Goal: Information Seeking & Learning: Learn about a topic

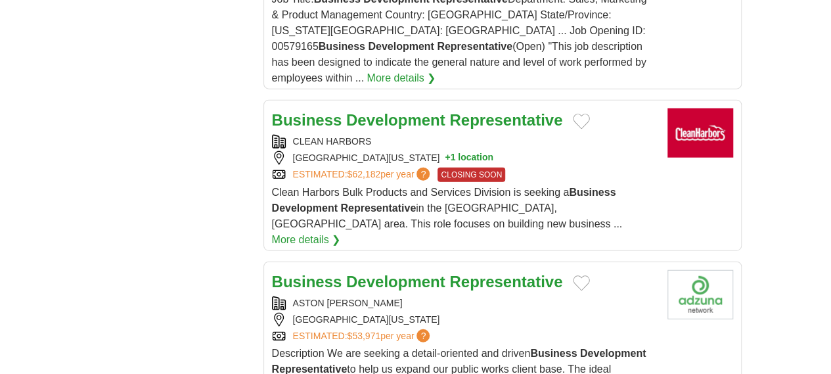
scroll to position [1527, 0]
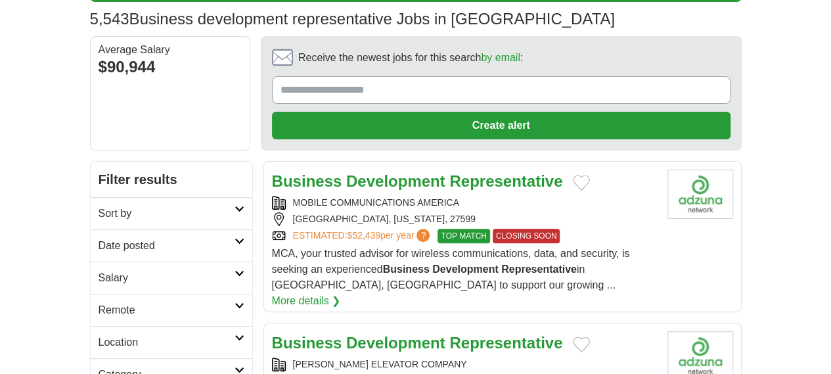
scroll to position [92, 0]
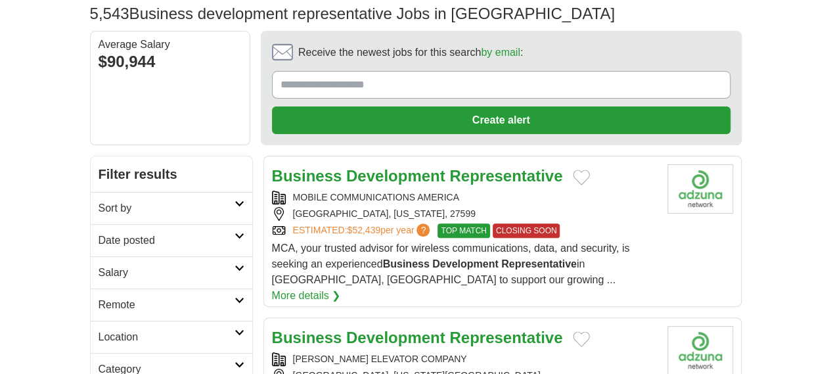
drag, startPoint x: 348, startPoint y: 237, endPoint x: 378, endPoint y: 77, distance: 163.2
click at [378, 77] on section "Receive the newest jobs for this search by email : Create alert By creating an …" at bounding box center [501, 88] width 481 height 114
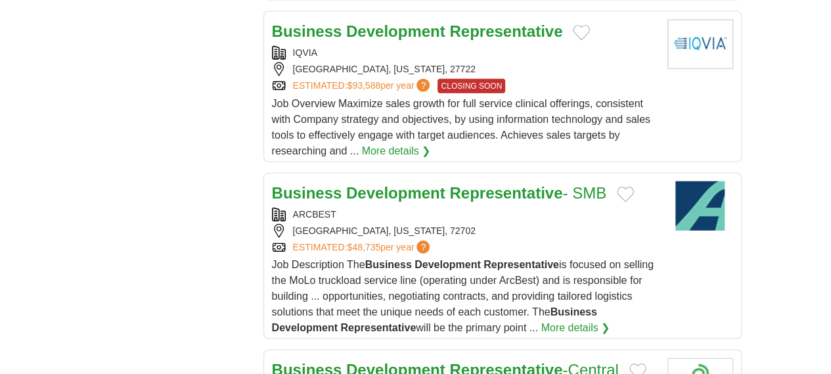
scroll to position [1580, 0]
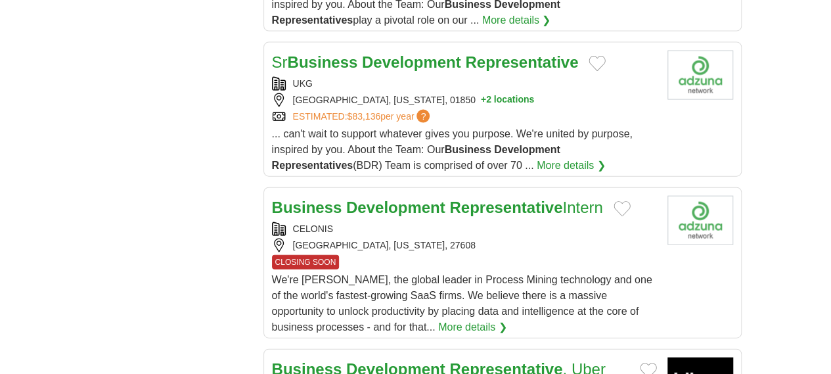
scroll to position [1525, 0]
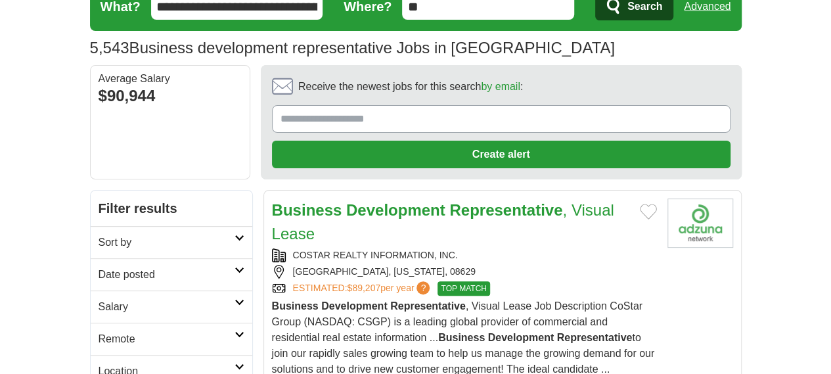
scroll to position [79, 0]
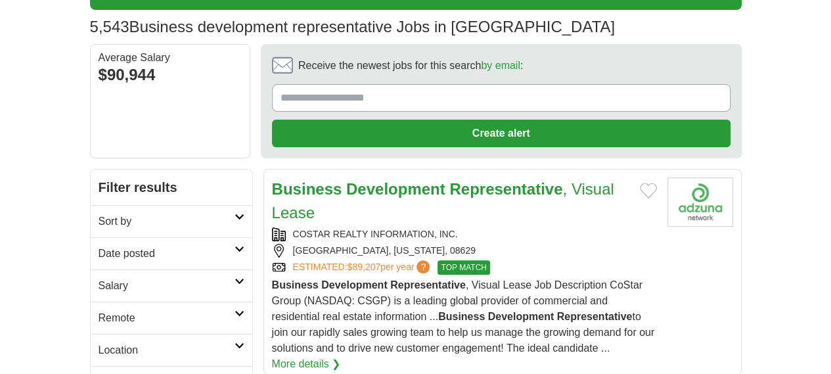
click at [407, 177] on h2 "Business Development Representative , Visual Lease" at bounding box center [450, 200] width 357 height 47
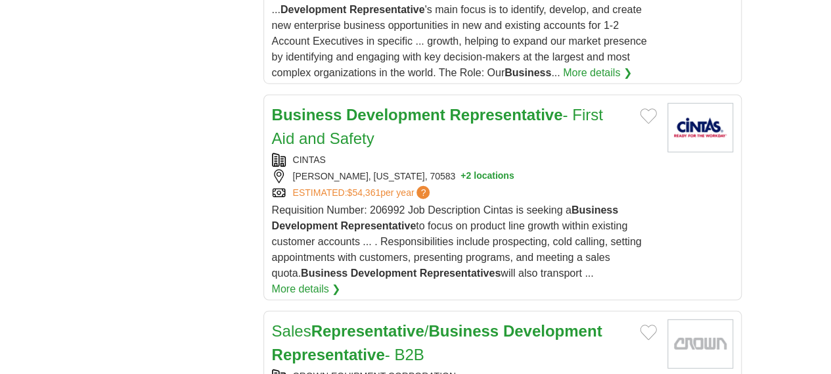
scroll to position [1619, 0]
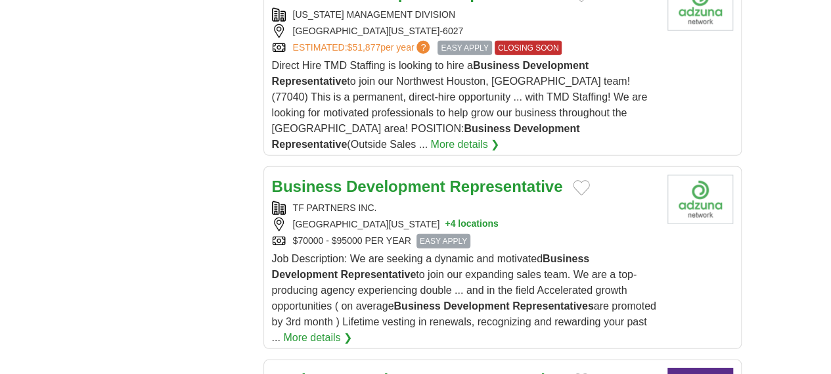
scroll to position [1714, 0]
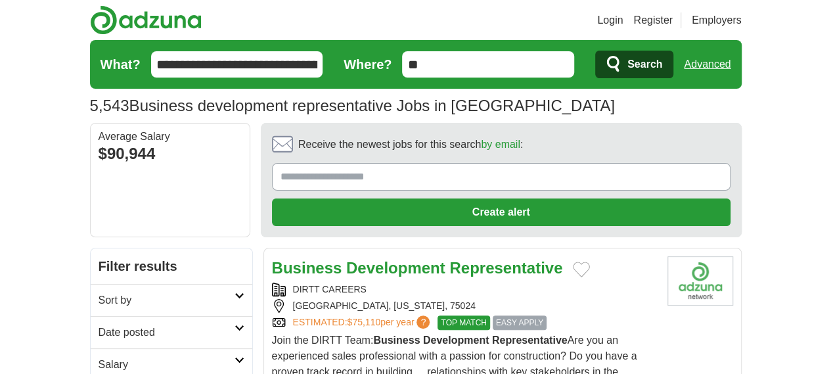
click at [99, 325] on h2 "Date posted" at bounding box center [167, 333] width 136 height 16
click at [99, 356] on link "Last 24 hours" at bounding box center [172, 364] width 146 height 16
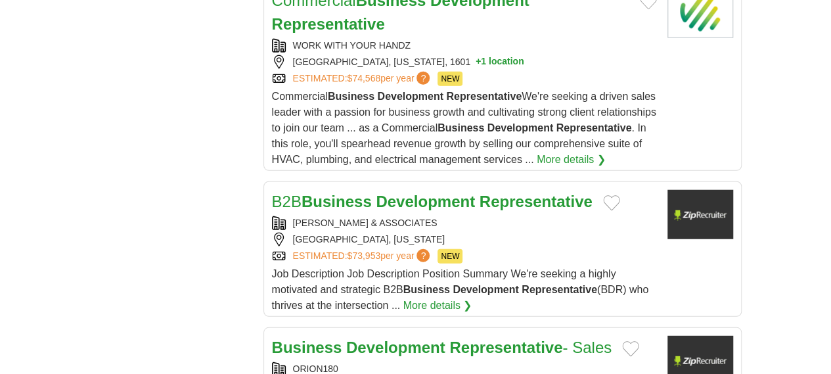
scroll to position [1667, 0]
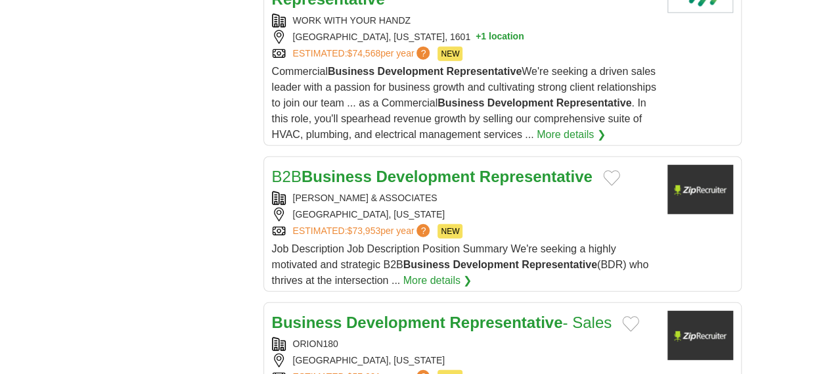
drag, startPoint x: 841, startPoint y: 281, endPoint x: 835, endPoint y: 317, distance: 37.3
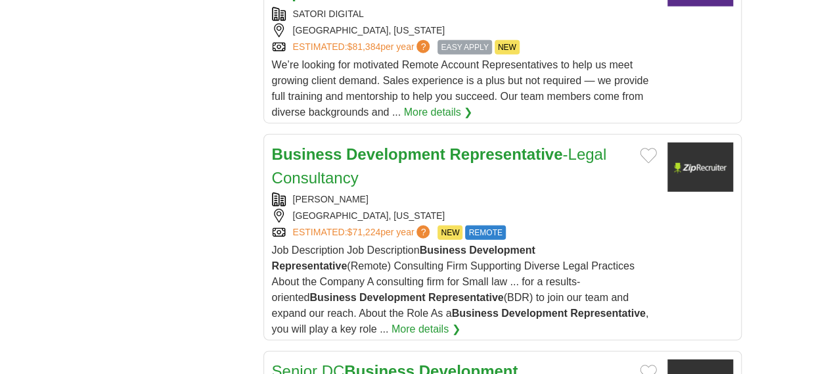
scroll to position [1681, 0]
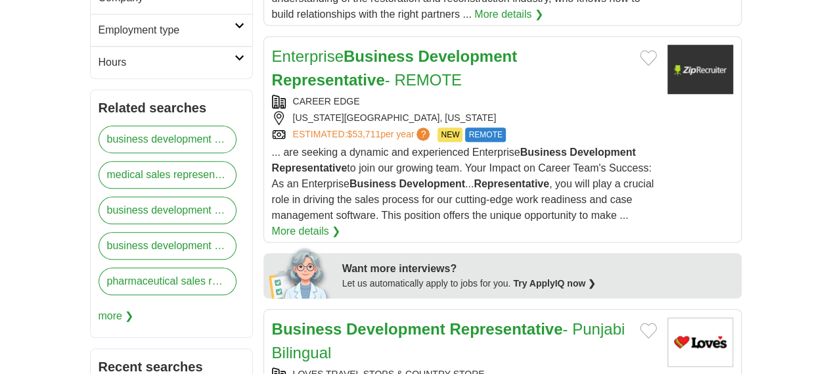
scroll to position [584, 0]
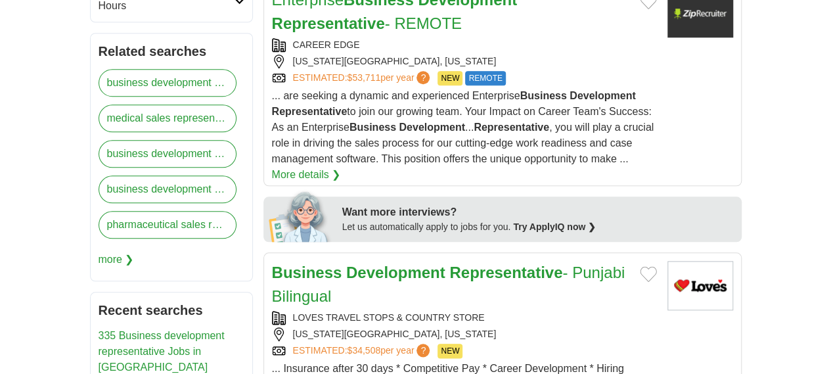
drag, startPoint x: 361, startPoint y: 97, endPoint x: 209, endPoint y: 202, distance: 185.2
click at [208, 202] on nav "Related searches business development director medical sales representative bus…" at bounding box center [171, 157] width 163 height 248
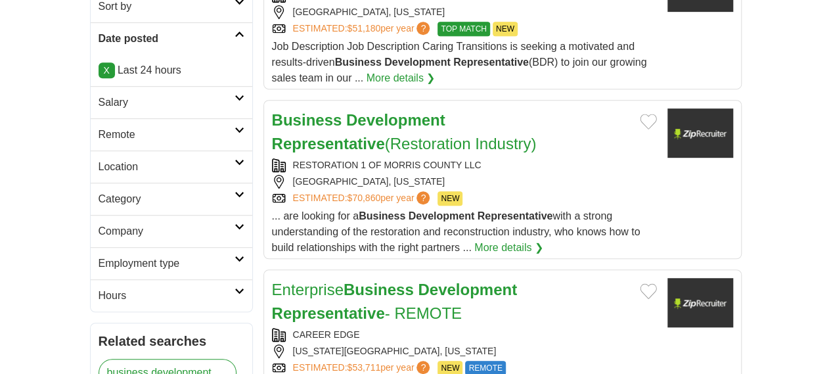
scroll to position [0, 0]
